Goal: Information Seeking & Learning: Compare options

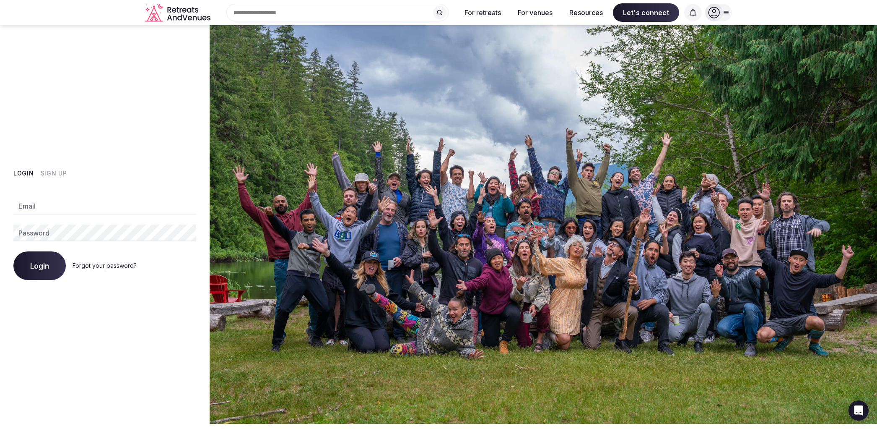
type input "**********"
click at [26, 263] on button "Login" at bounding box center [39, 265] width 52 height 29
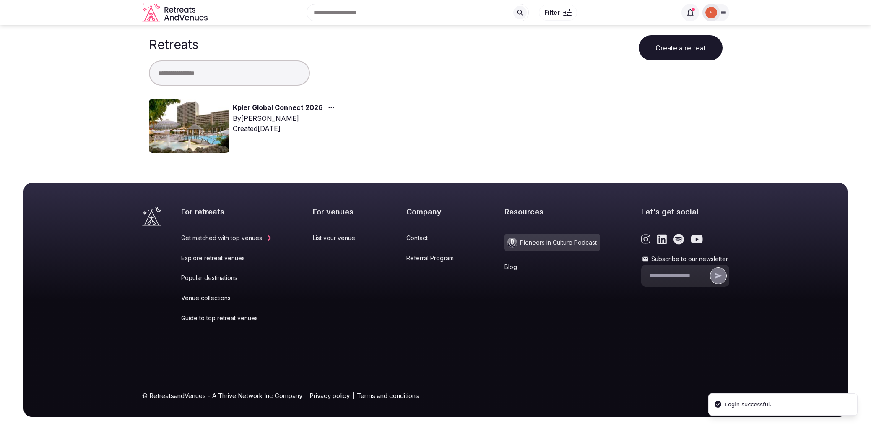
click at [301, 104] on link "Kpler Global Connect 2026" at bounding box center [278, 107] width 90 height 11
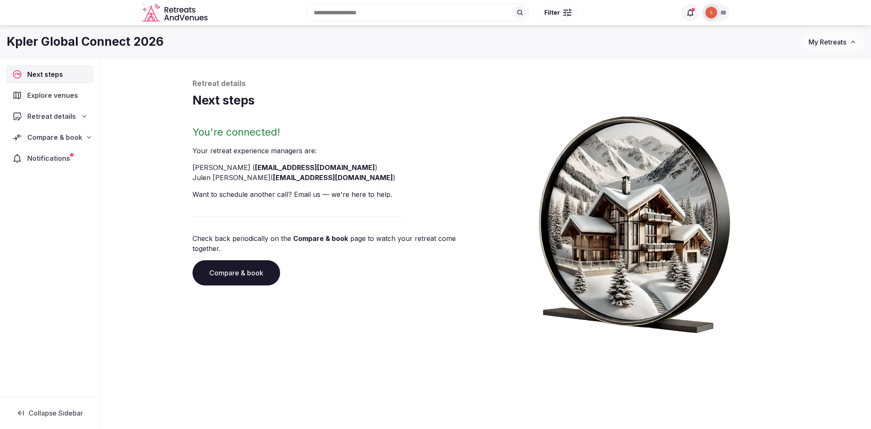
click at [65, 138] on span "Compare & book" at bounding box center [54, 137] width 55 height 10
click at [48, 192] on span "Proposals received (6)" at bounding box center [53, 192] width 66 height 8
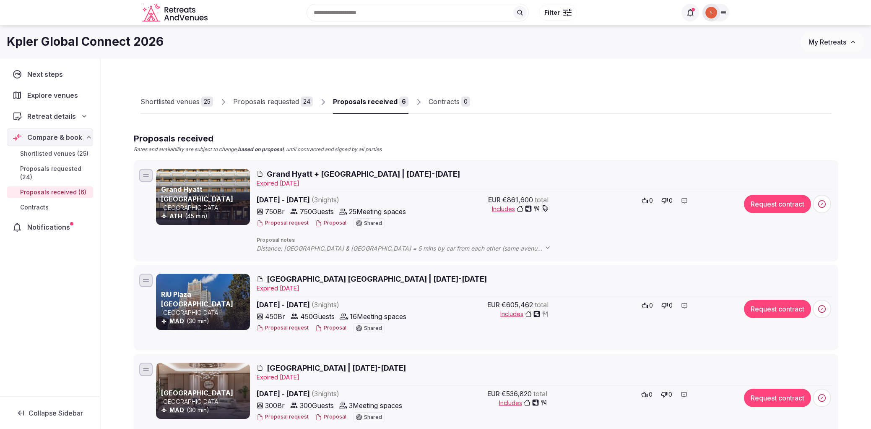
click at [381, 175] on span "Grand Hyatt + [GEOGRAPHIC_DATA] | [DATE]-[DATE]" at bounding box center [363, 174] width 193 height 10
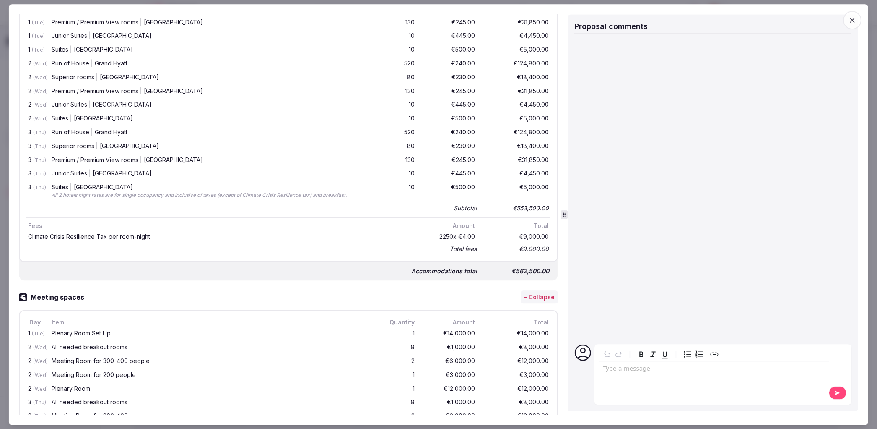
scroll to position [276, 0]
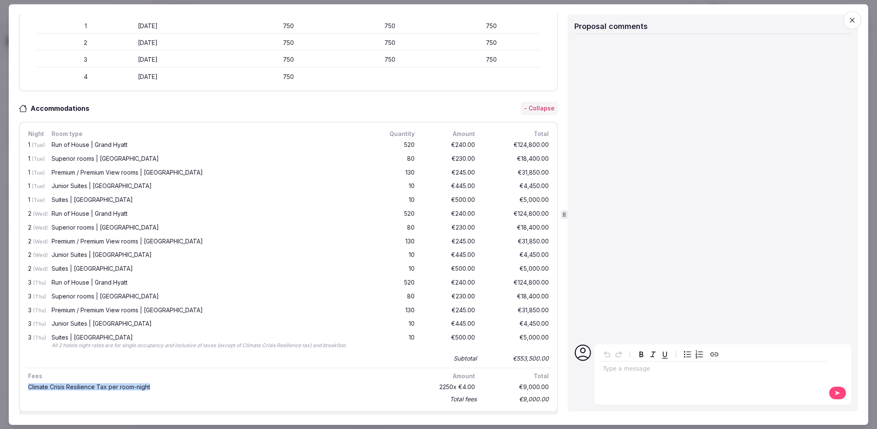
drag, startPoint x: 28, startPoint y: 385, endPoint x: 154, endPoint y: 386, distance: 126.6
click at [154, 386] on div "Climate Crisis Resilience Tax per room-night" at bounding box center [221, 387] width 387 height 6
copy div "Climate Crisis Resilience Tax per room-night"
click at [312, 159] on div "Superior rooms | [GEOGRAPHIC_DATA]" at bounding box center [210, 159] width 316 height 6
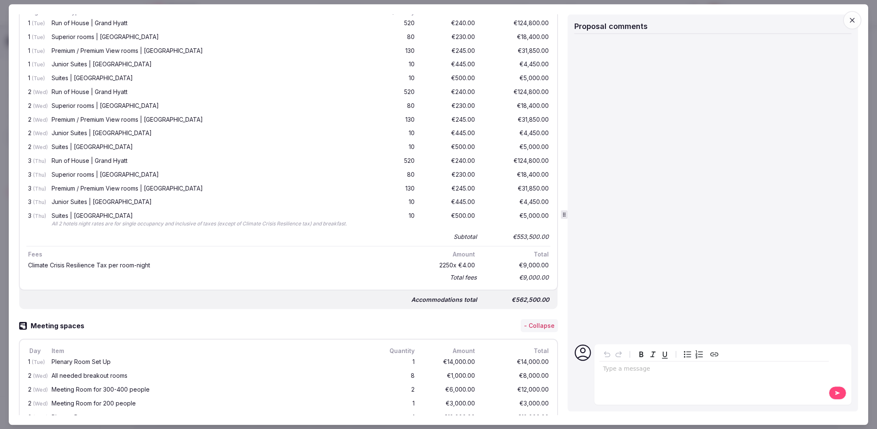
scroll to position [335, 0]
